Goal: Complete application form

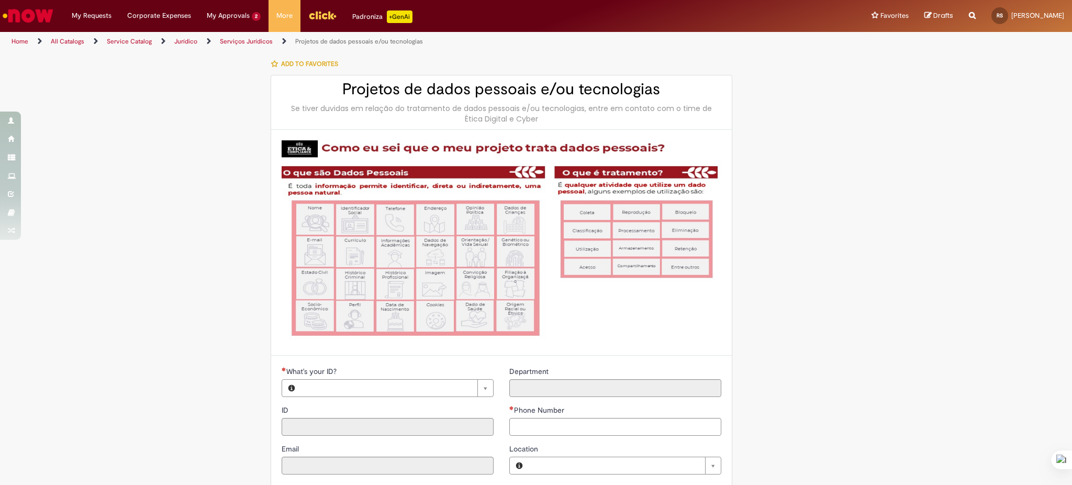
type input "****"
type input "**********"
type input "****"
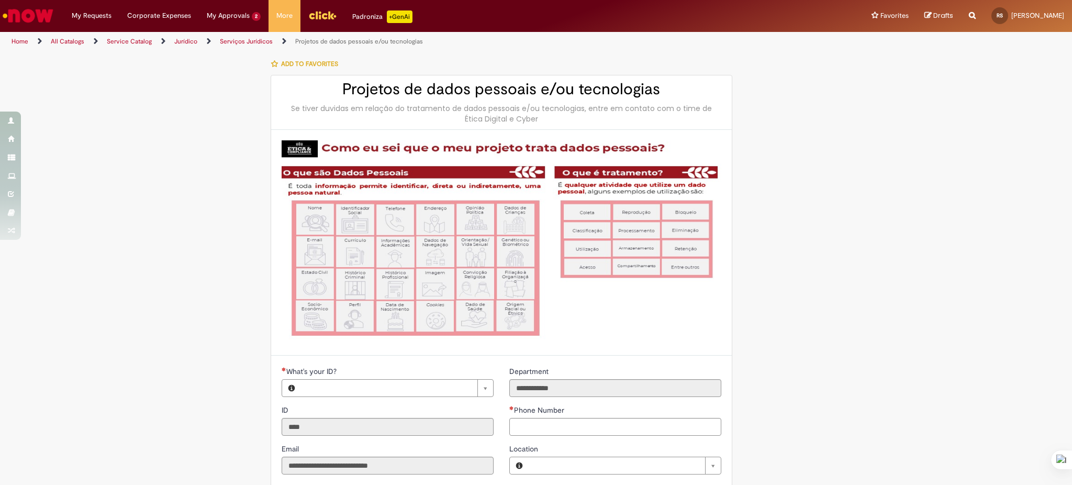
type input "**********"
